Goal: Task Accomplishment & Management: Complete application form

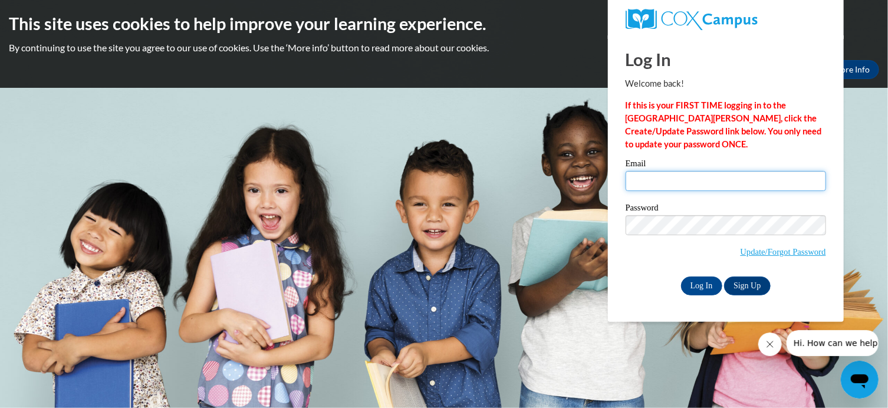
click at [704, 178] on input "Email" at bounding box center [725, 181] width 200 height 20
type input "[EMAIL_ADDRESS][DOMAIN_NAME]"
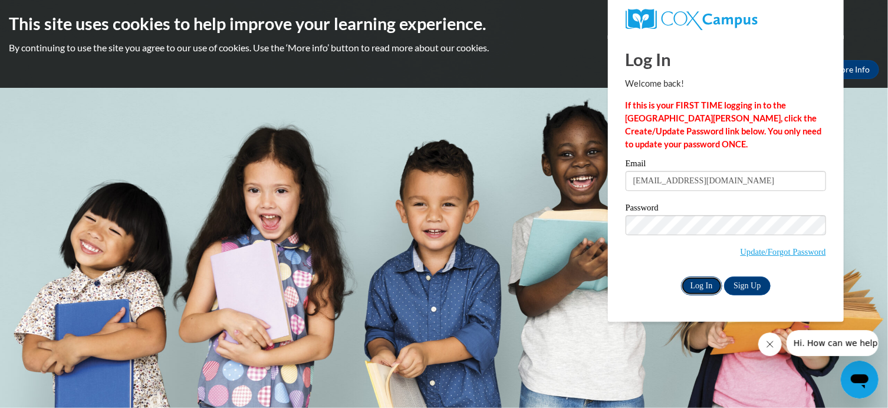
click at [703, 284] on input "Log In" at bounding box center [701, 285] width 41 height 19
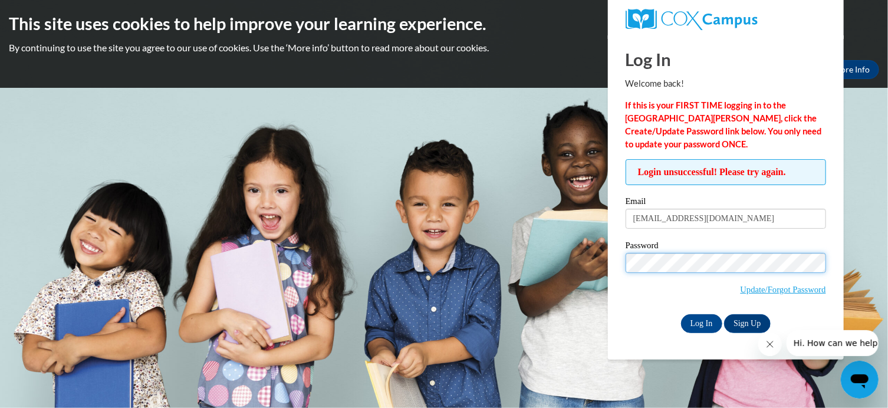
click at [681, 314] on input "Log In" at bounding box center [701, 323] width 41 height 19
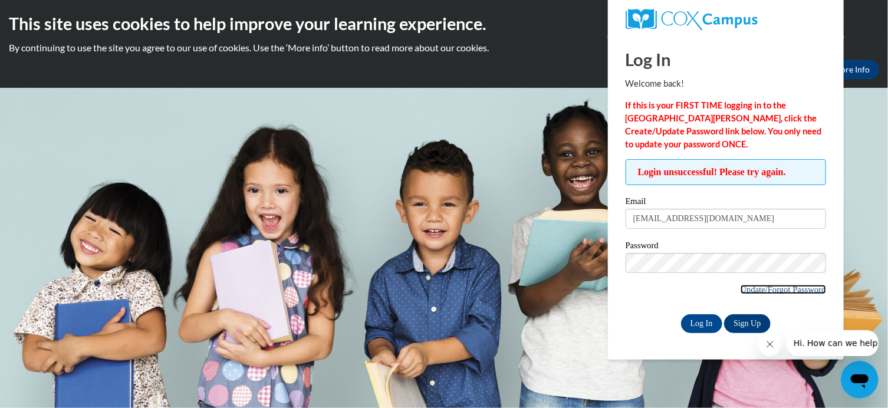
click at [759, 286] on link "Update/Forgot Password" at bounding box center [782, 289] width 85 height 9
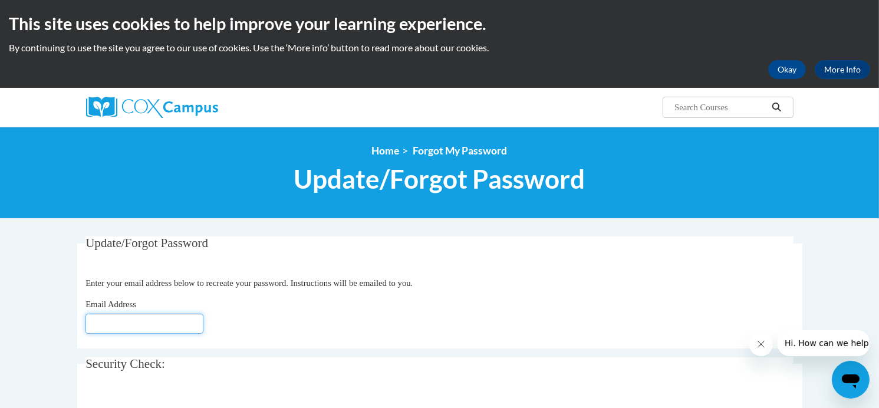
click at [130, 323] on input "Email Address" at bounding box center [144, 324] width 118 height 20
type input "[EMAIL_ADDRESS][DOMAIN_NAME]"
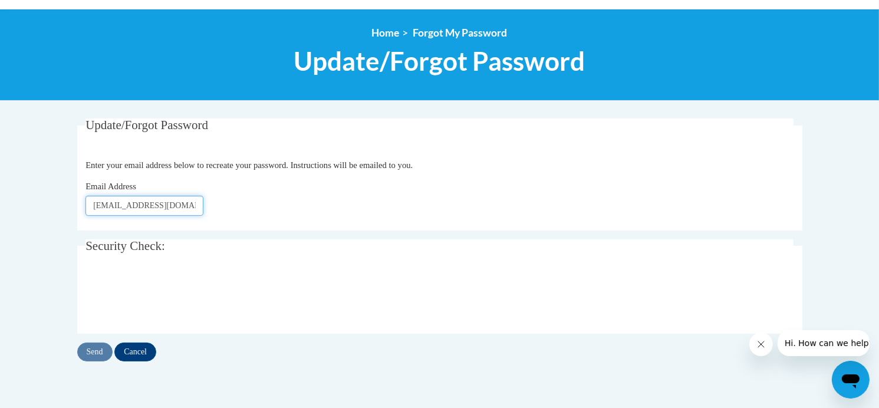
scroll to position [177, 0]
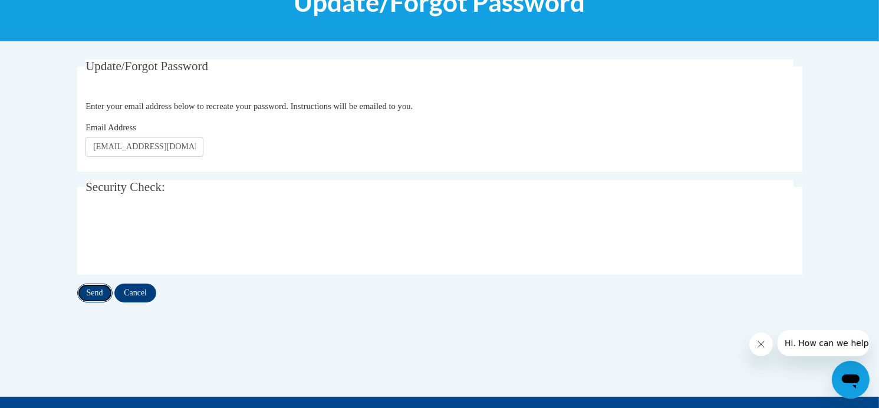
click at [84, 289] on input "Send" at bounding box center [94, 292] width 35 height 19
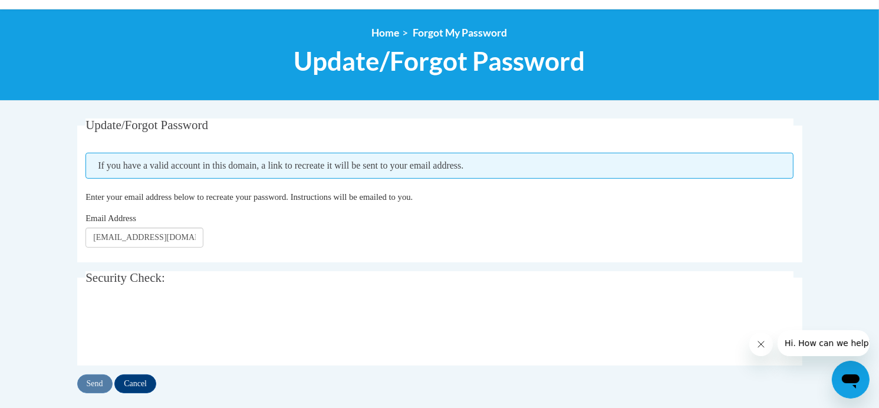
scroll to position [177, 0]
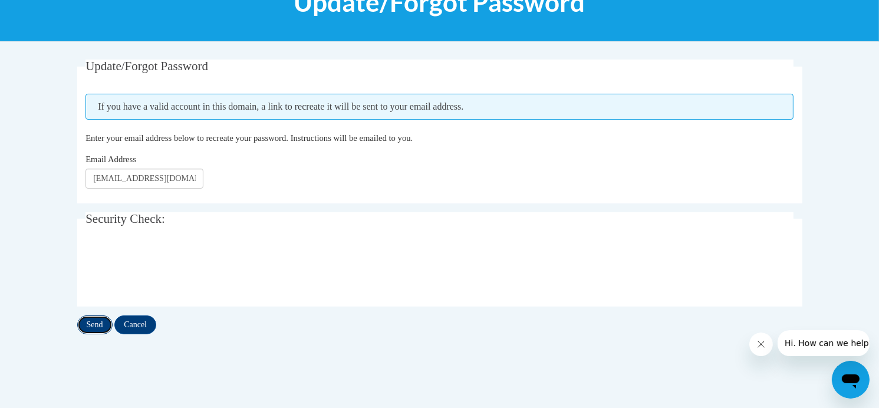
click at [99, 324] on input "Send" at bounding box center [94, 324] width 35 height 19
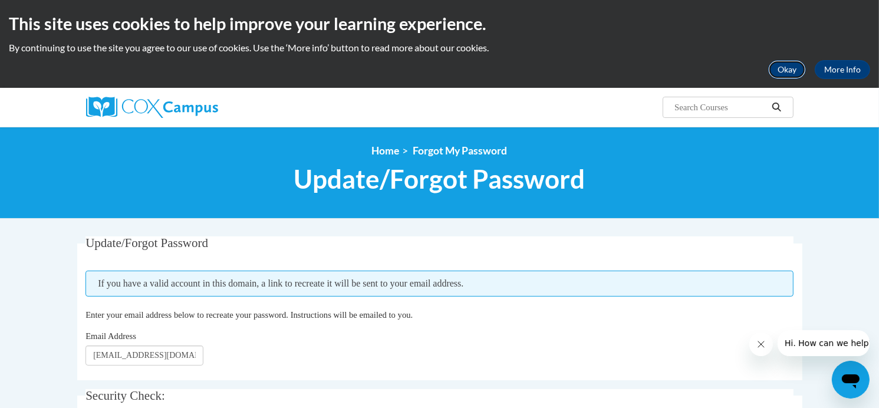
click at [791, 65] on button "Okay" at bounding box center [787, 69] width 38 height 19
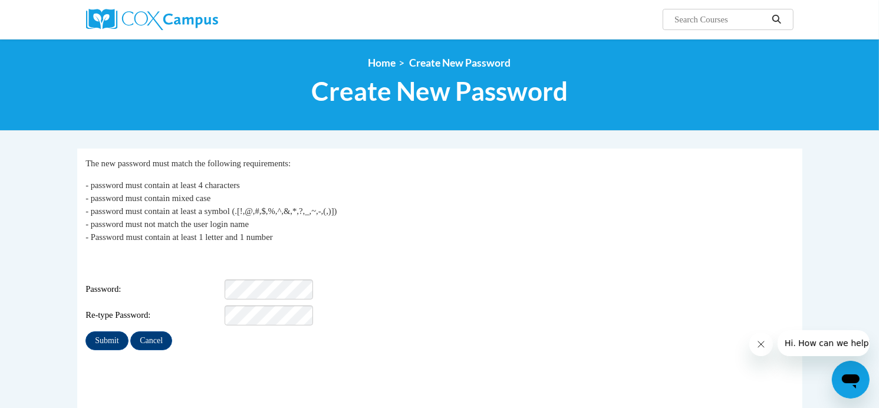
click at [287, 294] on div "Login: abrand@kusd.edu Password: Re-type Password:" at bounding box center [439, 289] width 708 height 74
click at [104, 331] on input "Submit" at bounding box center [106, 340] width 42 height 19
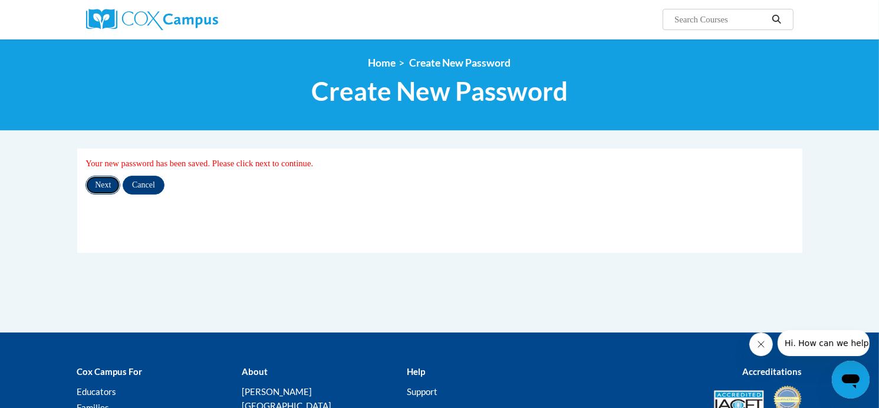
click at [101, 183] on input "Next" at bounding box center [102, 185] width 35 height 19
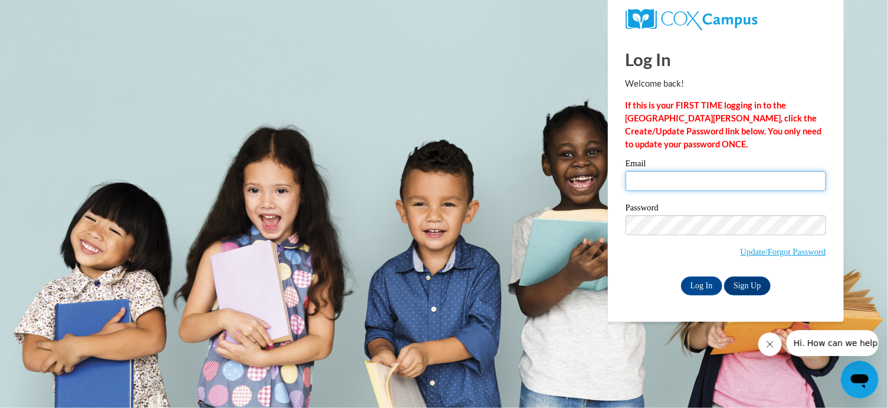
click at [649, 178] on input "Email" at bounding box center [725, 181] width 200 height 20
type input "abrand@kusd.edu"
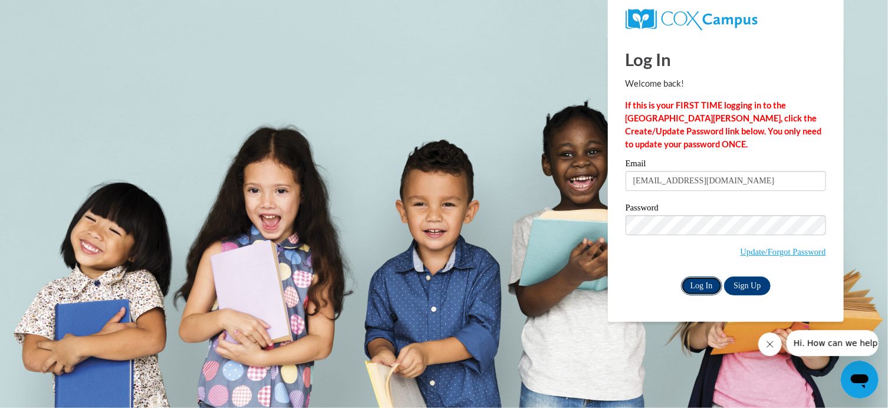
click at [703, 287] on input "Log In" at bounding box center [701, 285] width 41 height 19
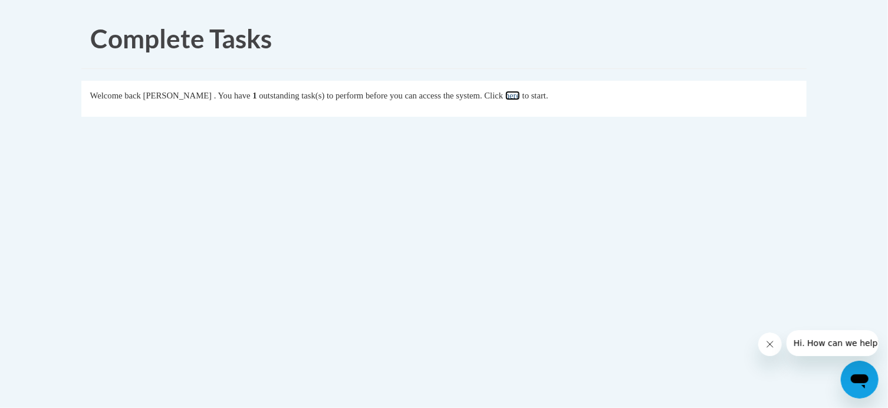
click at [520, 96] on link "here" at bounding box center [512, 95] width 15 height 9
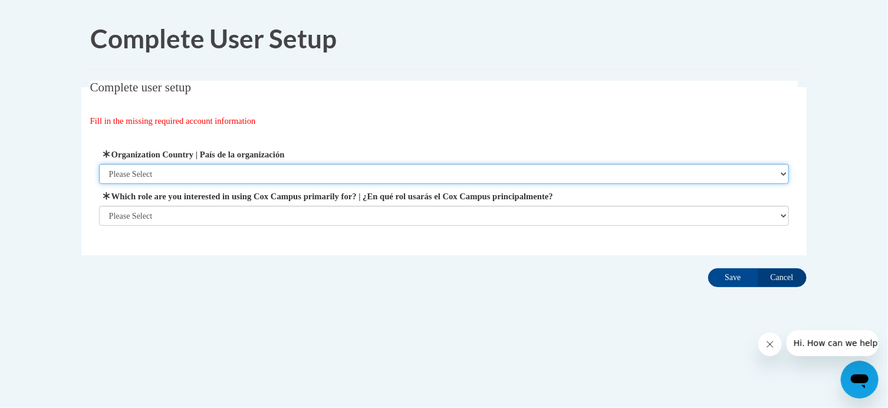
click at [295, 167] on select "Please Select United States | Estados Unidos Outside of the United States | Fue…" at bounding box center [444, 174] width 690 height 20
select select "ad49bcad-a171-4b2e-b99c-48b446064914"
click at [99, 164] on select "Please Select United States | Estados Unidos Outside of the United States | Fue…" at bounding box center [444, 174] width 690 height 20
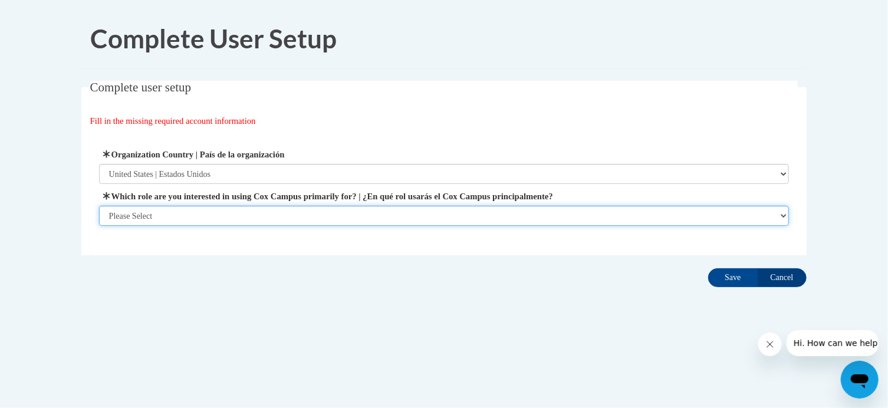
click at [195, 209] on select "Please Select College/University | Colegio/Universidad Community/Nonprofit Part…" at bounding box center [444, 216] width 690 height 20
select select "fbf2d438-af2f-41f8-98f1-81c410e29de3"
click at [99, 226] on select "Please Select College/University | Colegio/Universidad Community/Nonprofit Part…" at bounding box center [444, 216] width 690 height 20
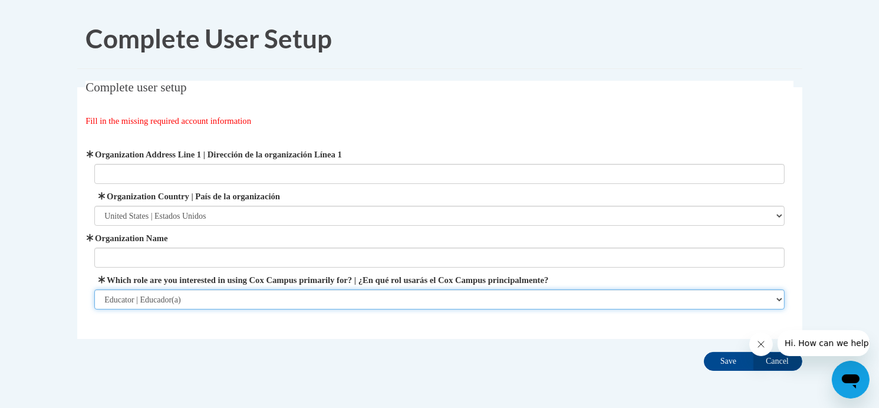
click at [250, 298] on select "Please Select College/University | Colegio/Universidad Community/Nonprofit Part…" at bounding box center [439, 299] width 690 height 20
click at [94, 289] on select "Please Select College/University | Colegio/Universidad Community/Nonprofit Part…" at bounding box center [439, 299] width 690 height 20
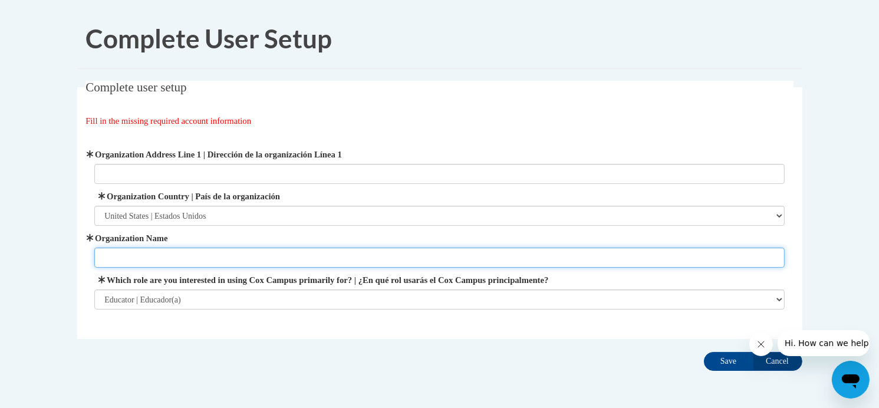
click at [261, 251] on input "Organization Name" at bounding box center [439, 258] width 690 height 20
type input "Forest Park"
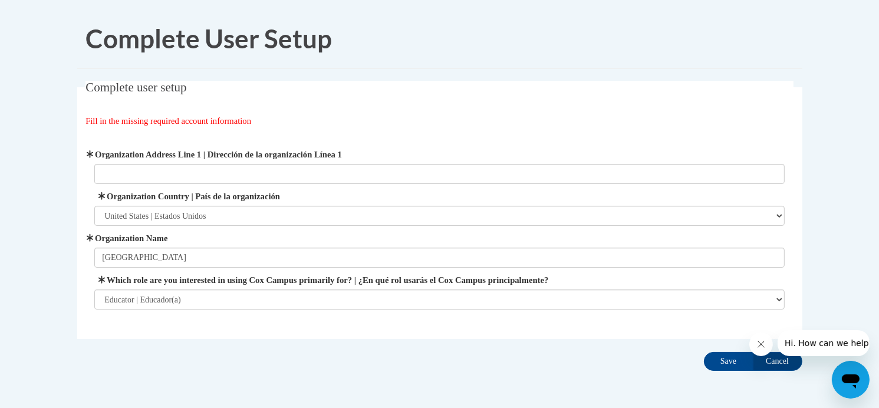
type input "6810 45 Ave"
click at [720, 361] on input "Save" at bounding box center [729, 361] width 50 height 19
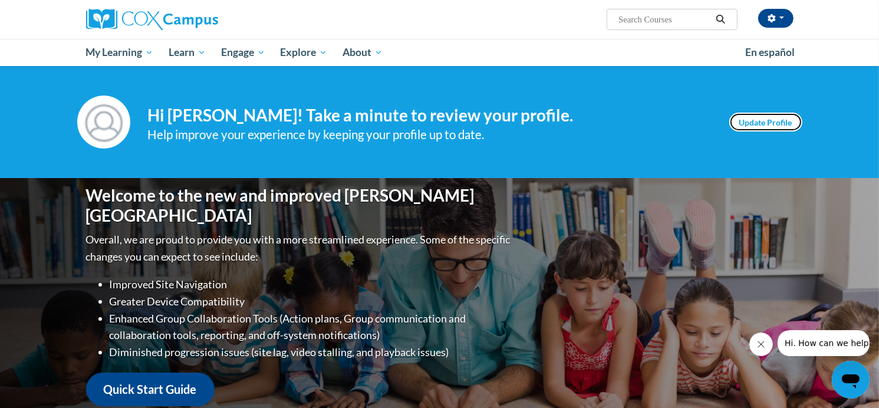
click at [776, 126] on link "Update Profile" at bounding box center [765, 122] width 73 height 19
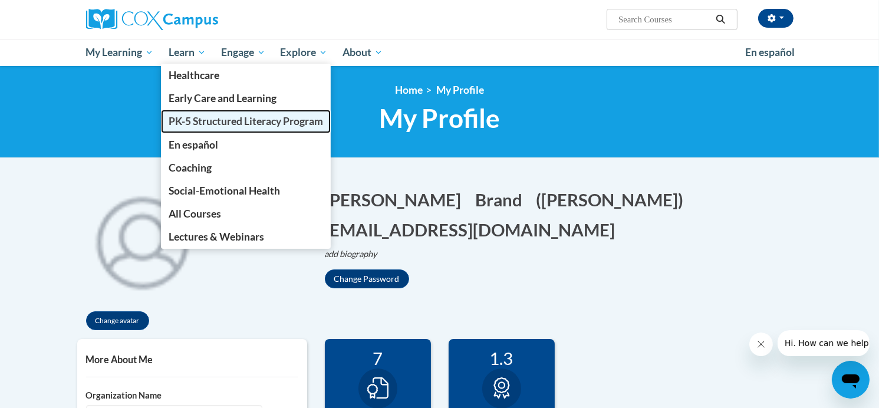
click at [226, 121] on span "PK-5 Structured Literacy Program" at bounding box center [246, 121] width 154 height 12
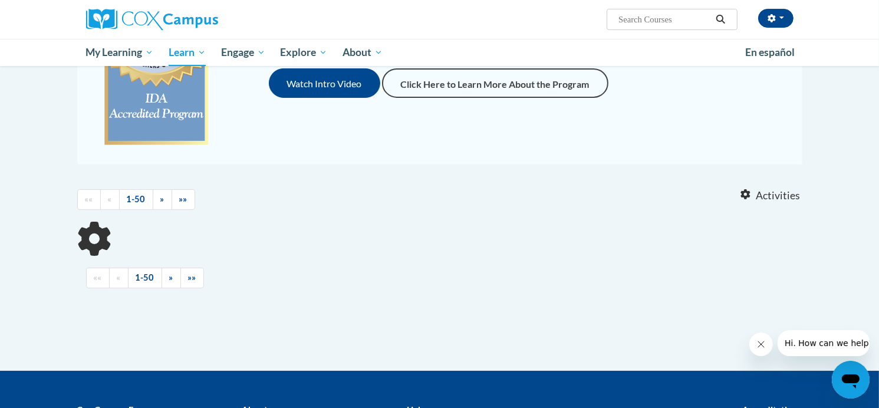
scroll to position [295, 0]
